Goal: Navigation & Orientation: Go to known website

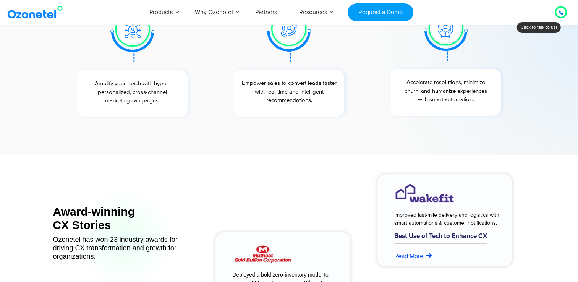
scroll to position [2945, 0]
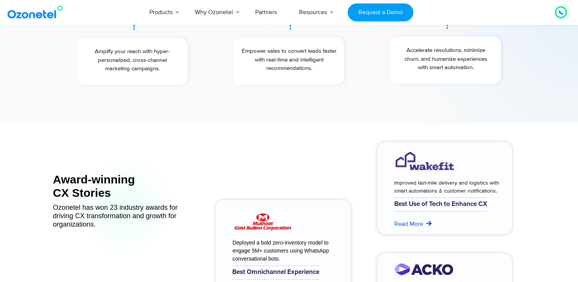
click at [41, 19] on link at bounding box center [37, 12] width 62 height 18
